Goal: Information Seeking & Learning: Check status

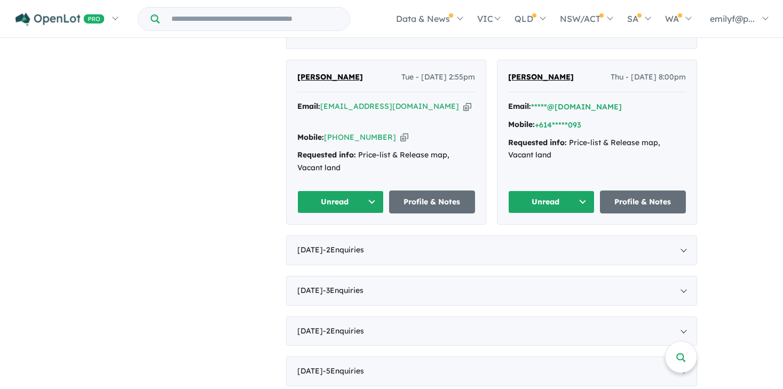
scroll to position [376, 0]
click at [683, 235] on div "[DATE] - 2 Enquir ies ( 0 unread)" at bounding box center [491, 250] width 411 height 30
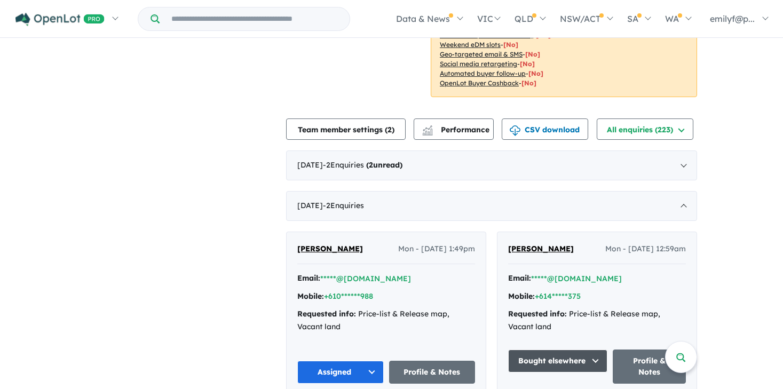
scroll to position [193, 0]
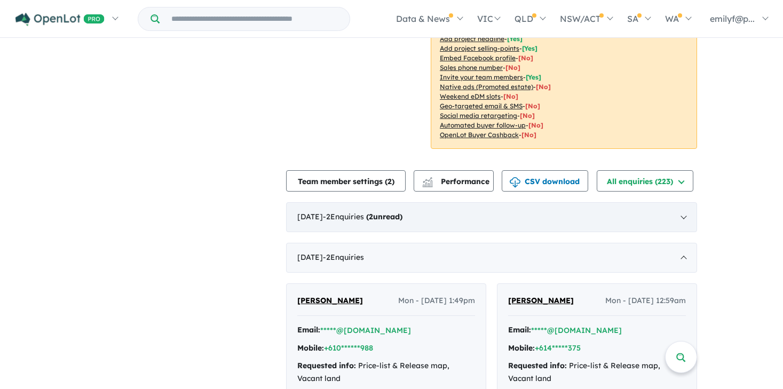
click at [682, 214] on div "[DATE] - 2 Enquir ies ( 2 unread)" at bounding box center [491, 217] width 411 height 30
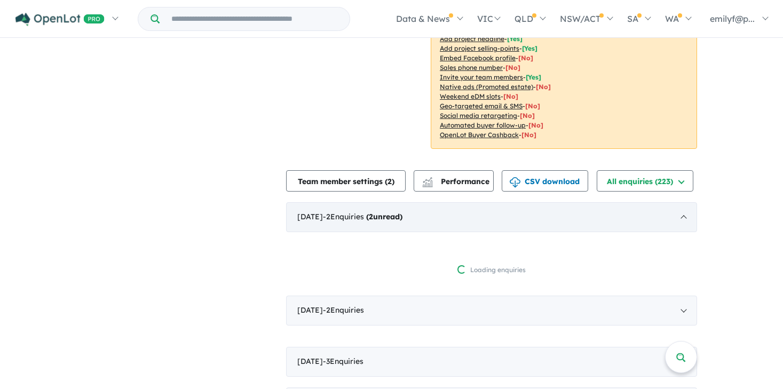
scroll to position [348, 0]
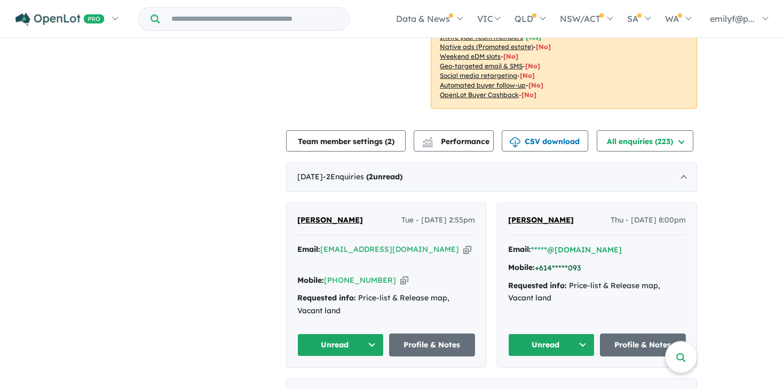
click at [573, 265] on button "+614*****093" at bounding box center [557, 267] width 46 height 11
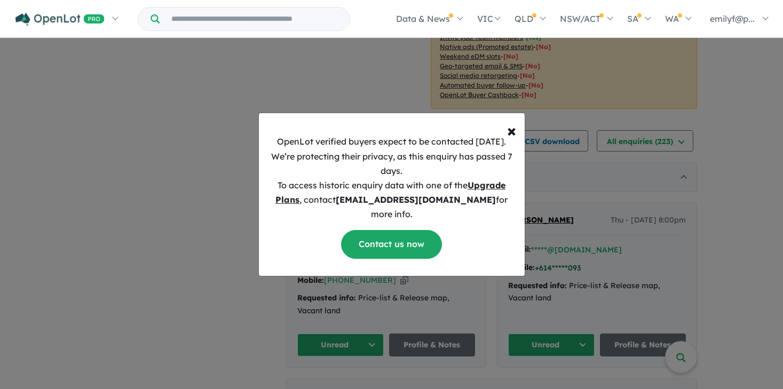
scroll to position [230, 0]
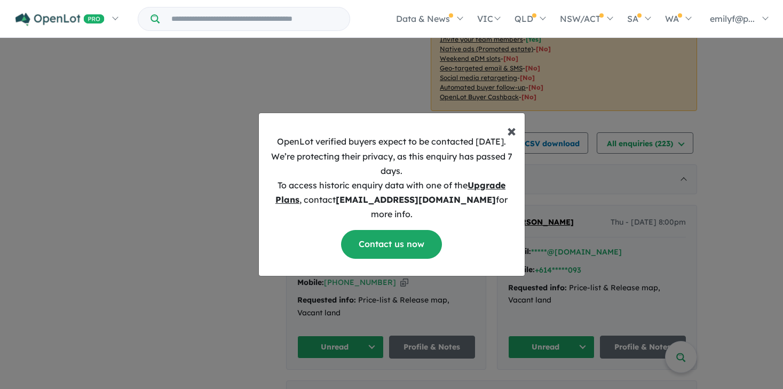
click at [515, 139] on span "×" at bounding box center [511, 129] width 9 height 21
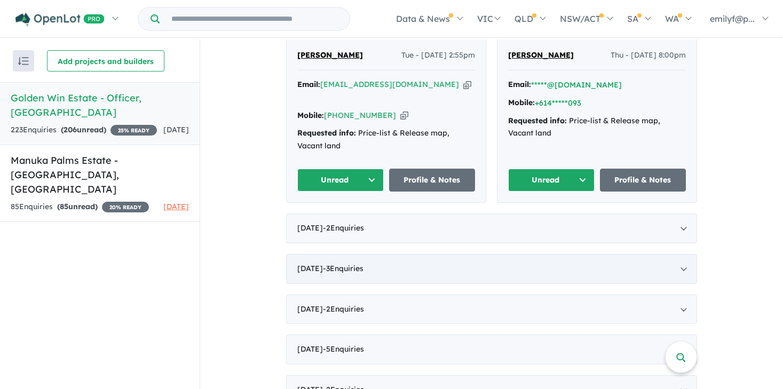
scroll to position [400, 0]
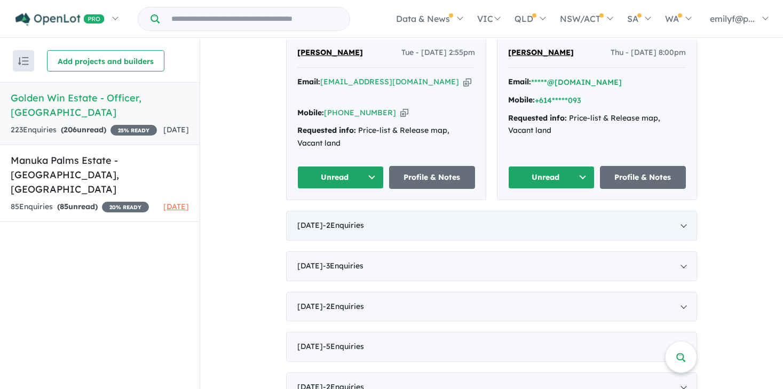
click at [681, 211] on div "[DATE] - 2 Enquir ies ( 0 unread)" at bounding box center [491, 226] width 411 height 30
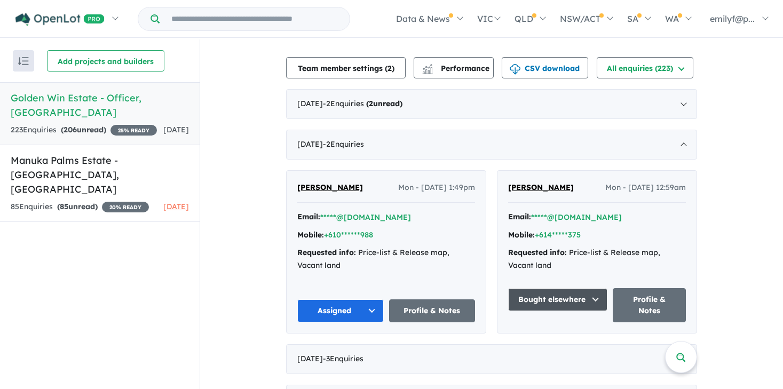
scroll to position [307, 0]
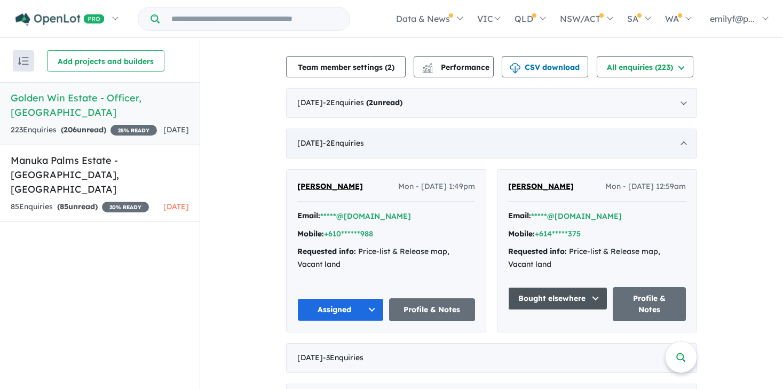
click at [682, 140] on div "[DATE] - 2 Enquir ies ( 0 unread)" at bounding box center [491, 144] width 411 height 30
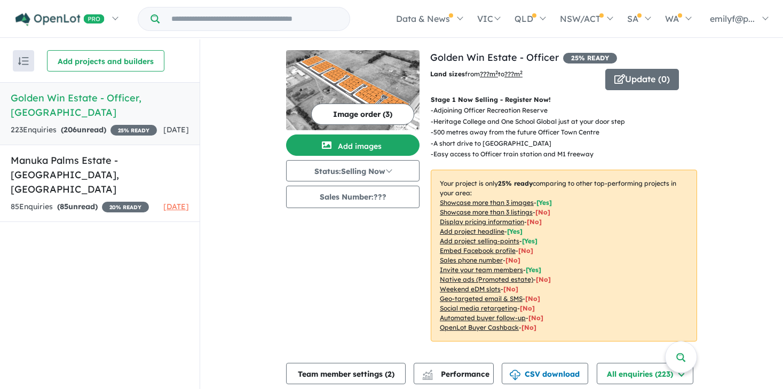
scroll to position [0, 0]
